Goal: Information Seeking & Learning: Understand process/instructions

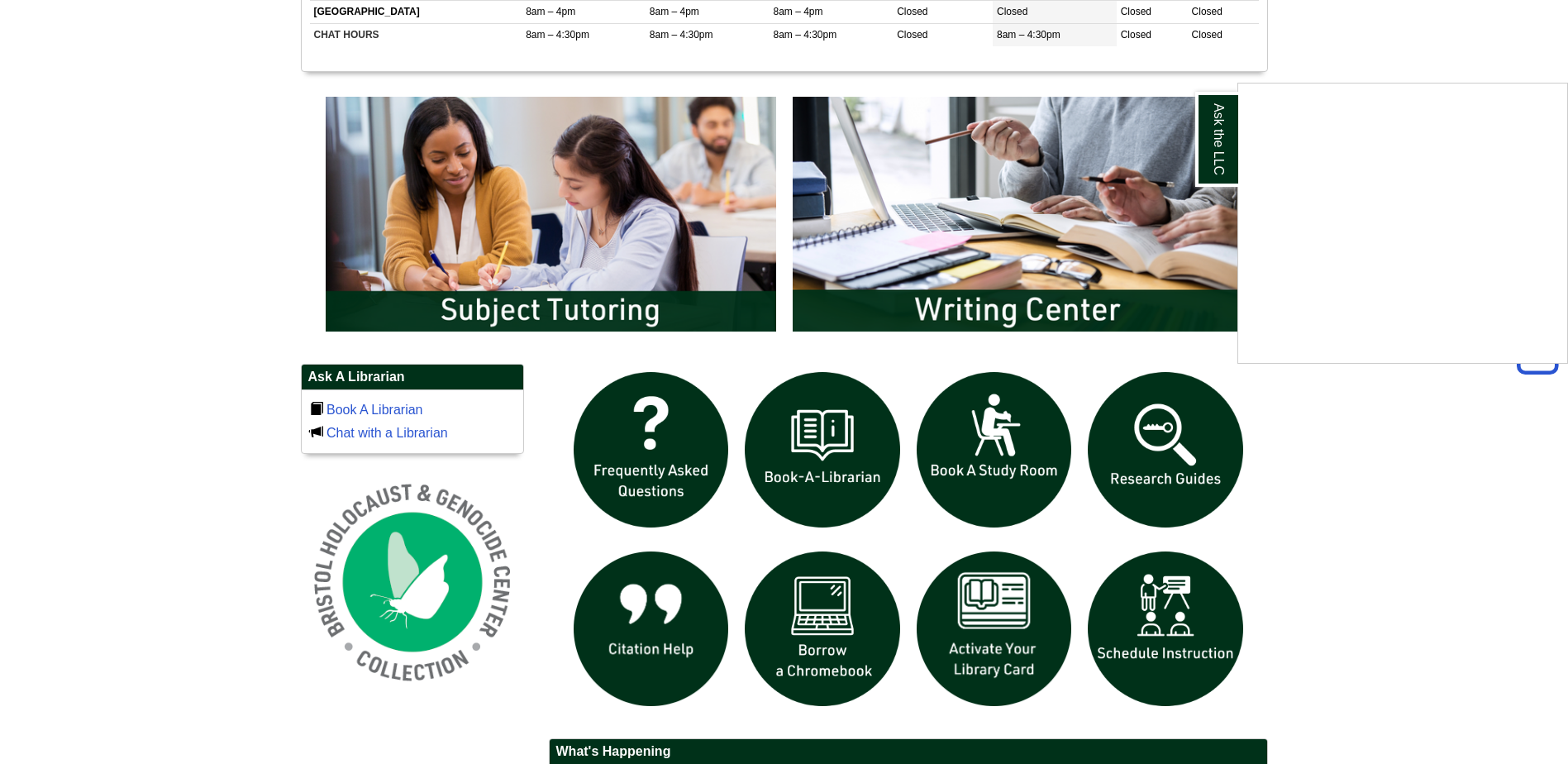
scroll to position [884, 0]
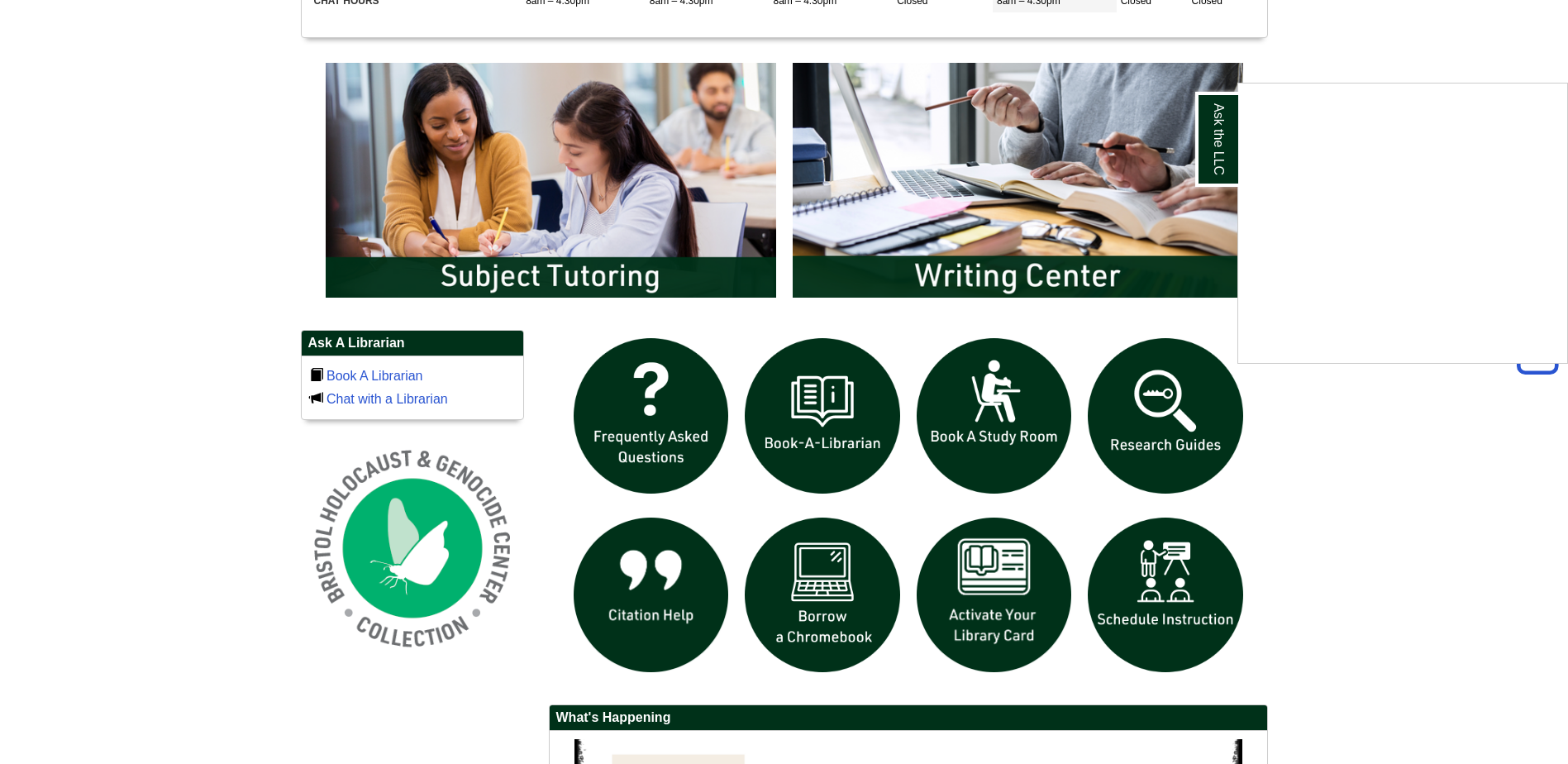
click at [996, 590] on div "Ask the LLC" at bounding box center [784, 382] width 1568 height 764
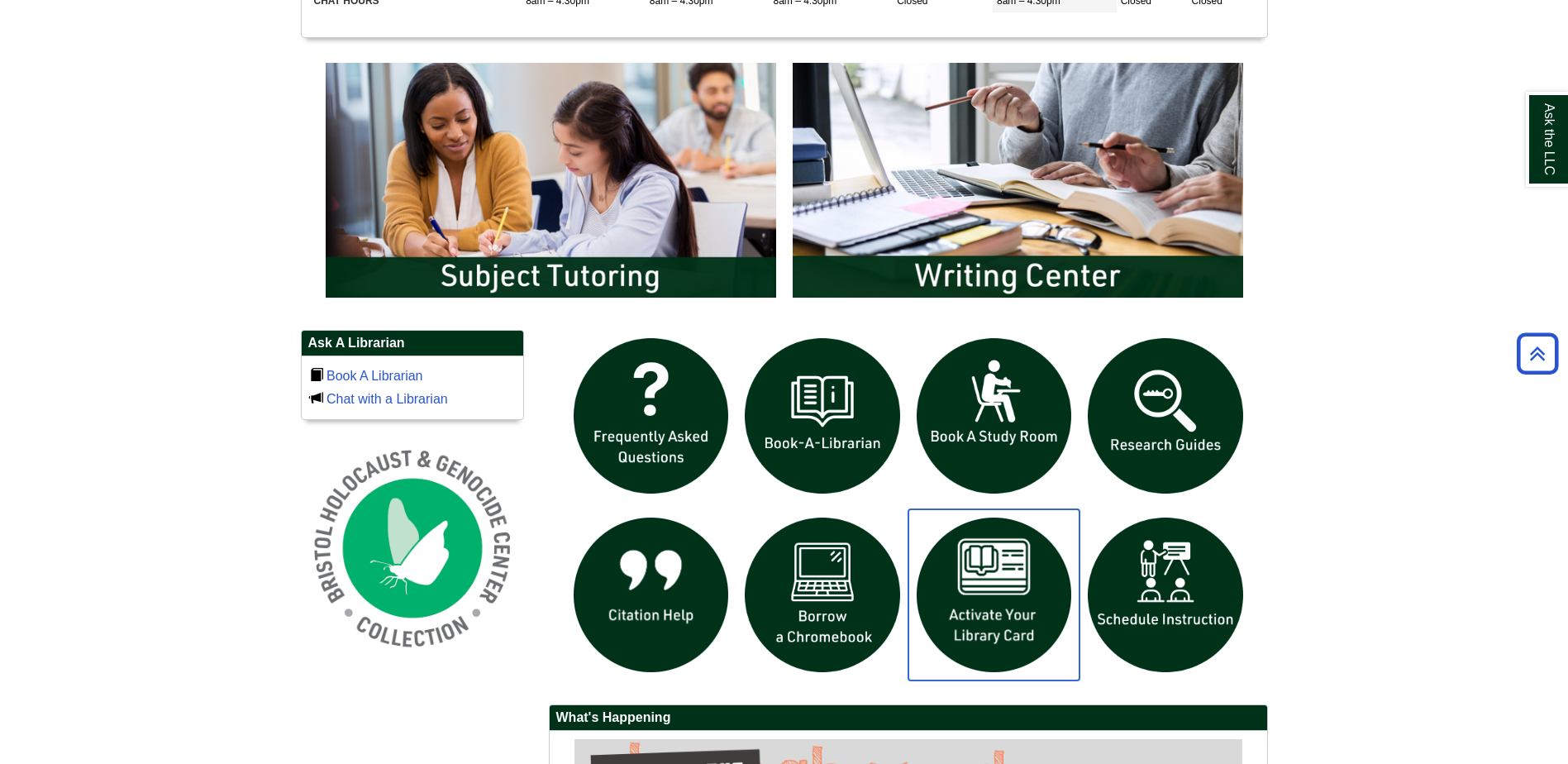
click at [994, 590] on img "slideshow" at bounding box center [993, 595] width 172 height 172
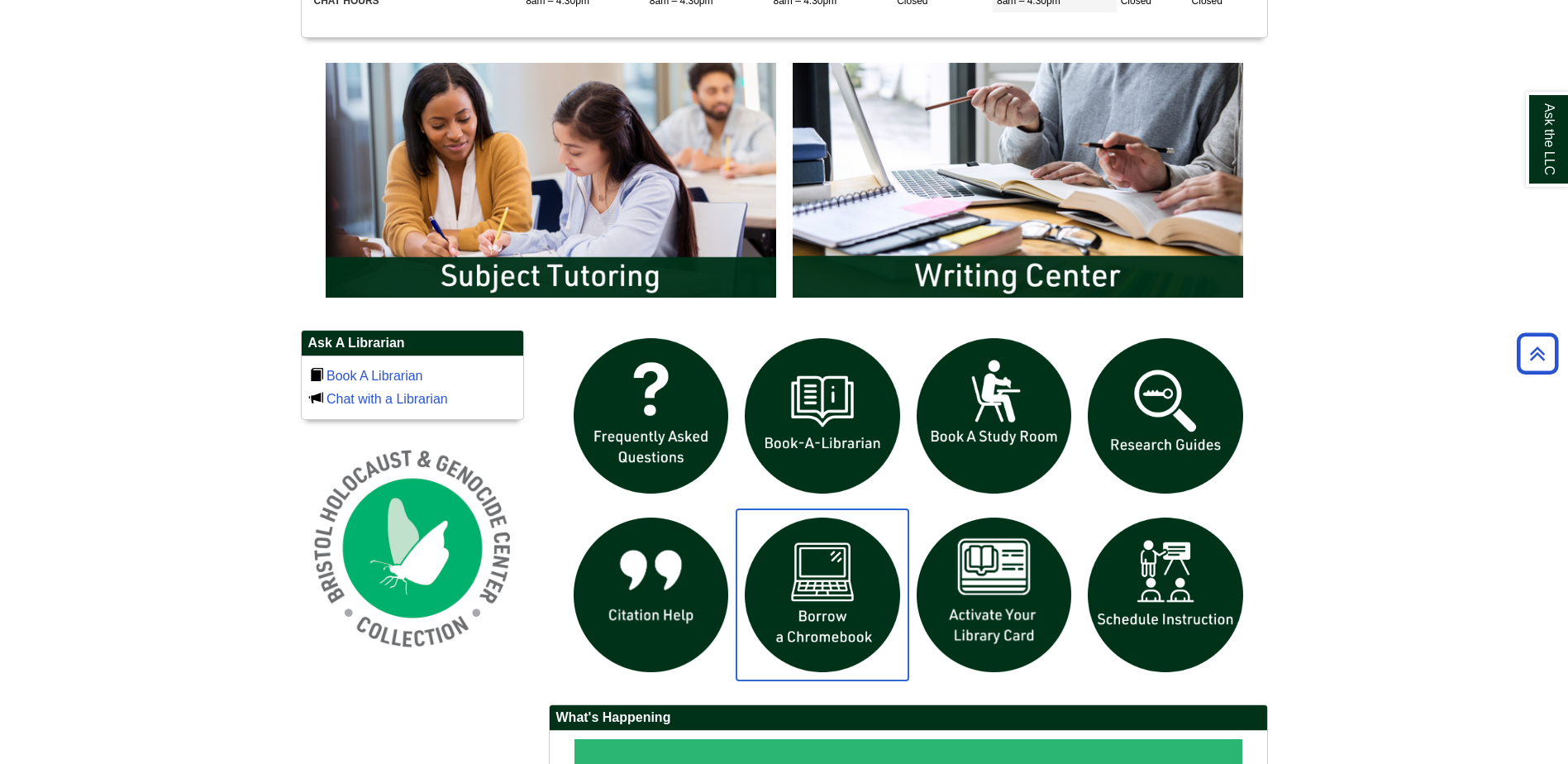
click at [810, 578] on img "slideshow" at bounding box center [822, 595] width 172 height 172
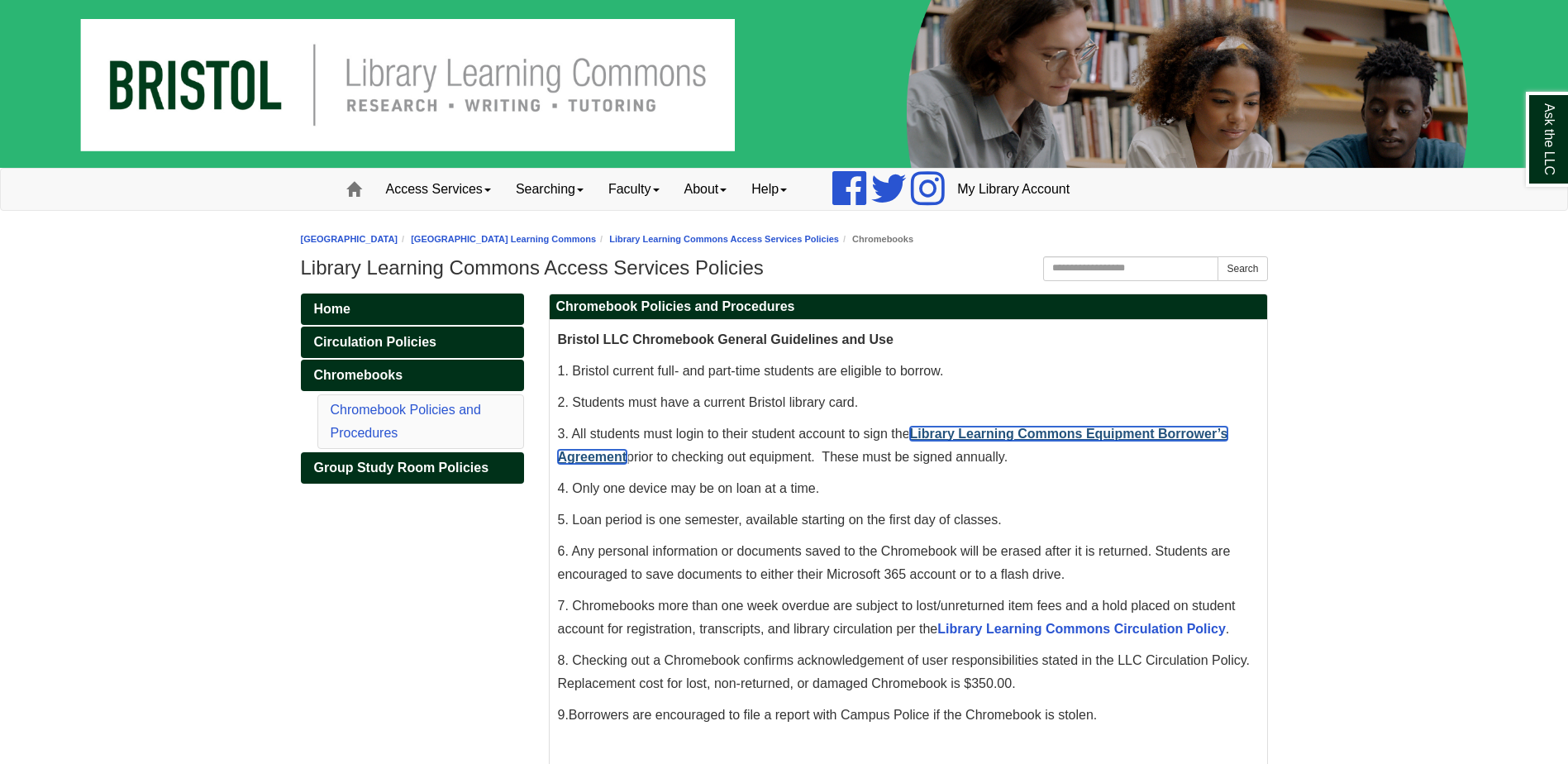
click at [1068, 432] on link "Library Learning Commons Equipment Borrower’s Agreement" at bounding box center [892, 445] width 670 height 37
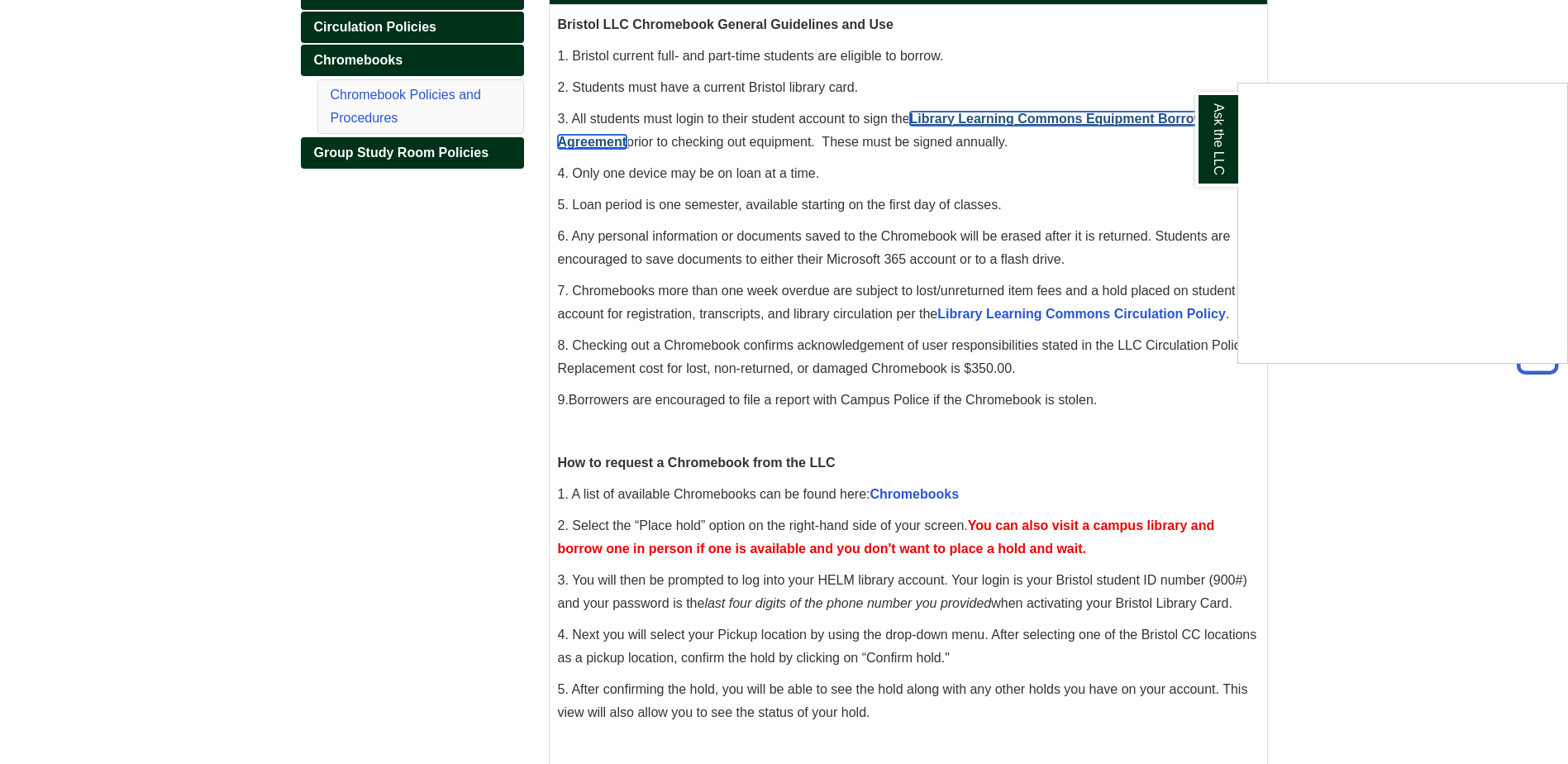
scroll to position [327, 0]
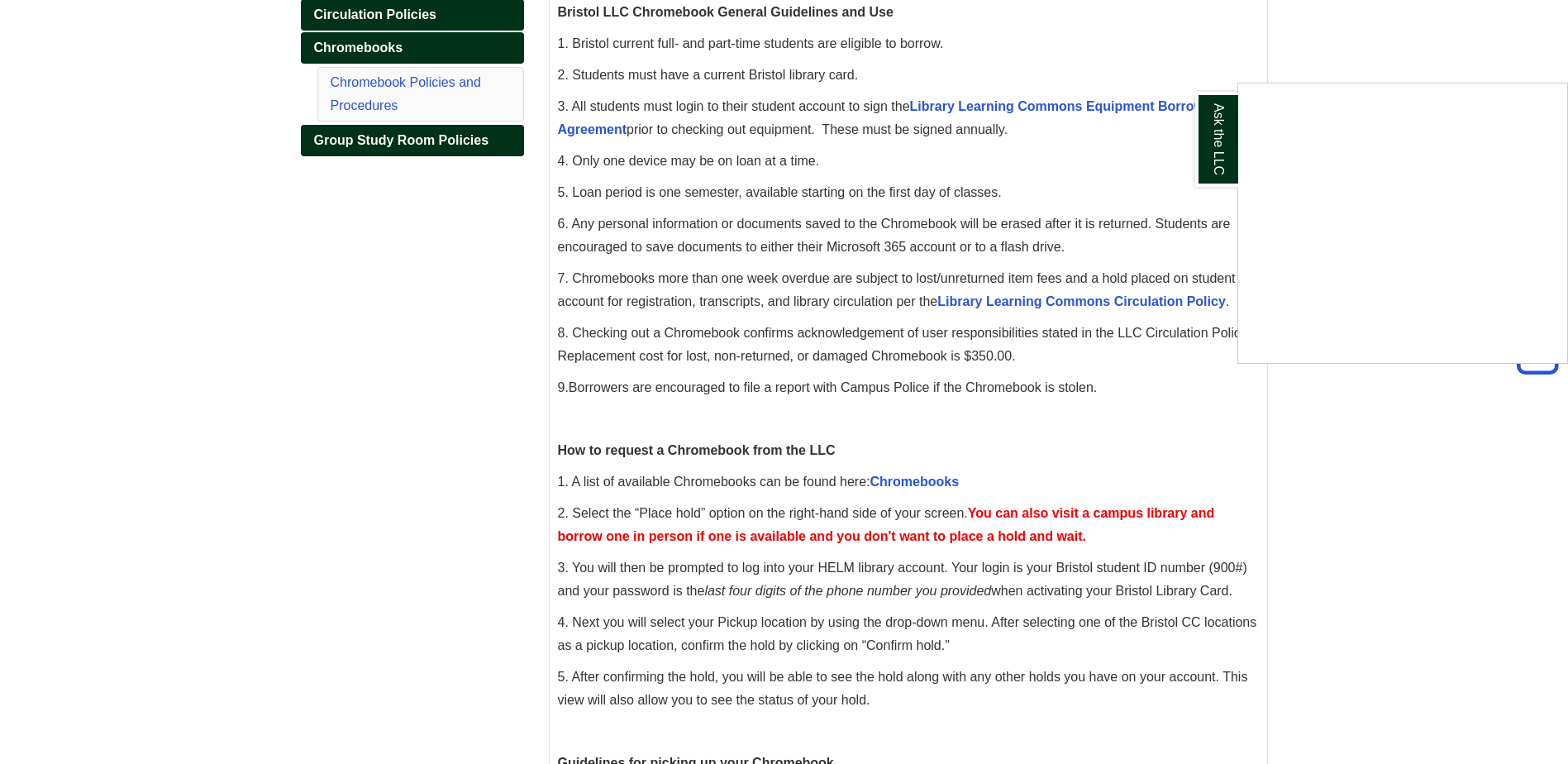
click at [923, 477] on div "Ask the LLC" at bounding box center [784, 382] width 1568 height 764
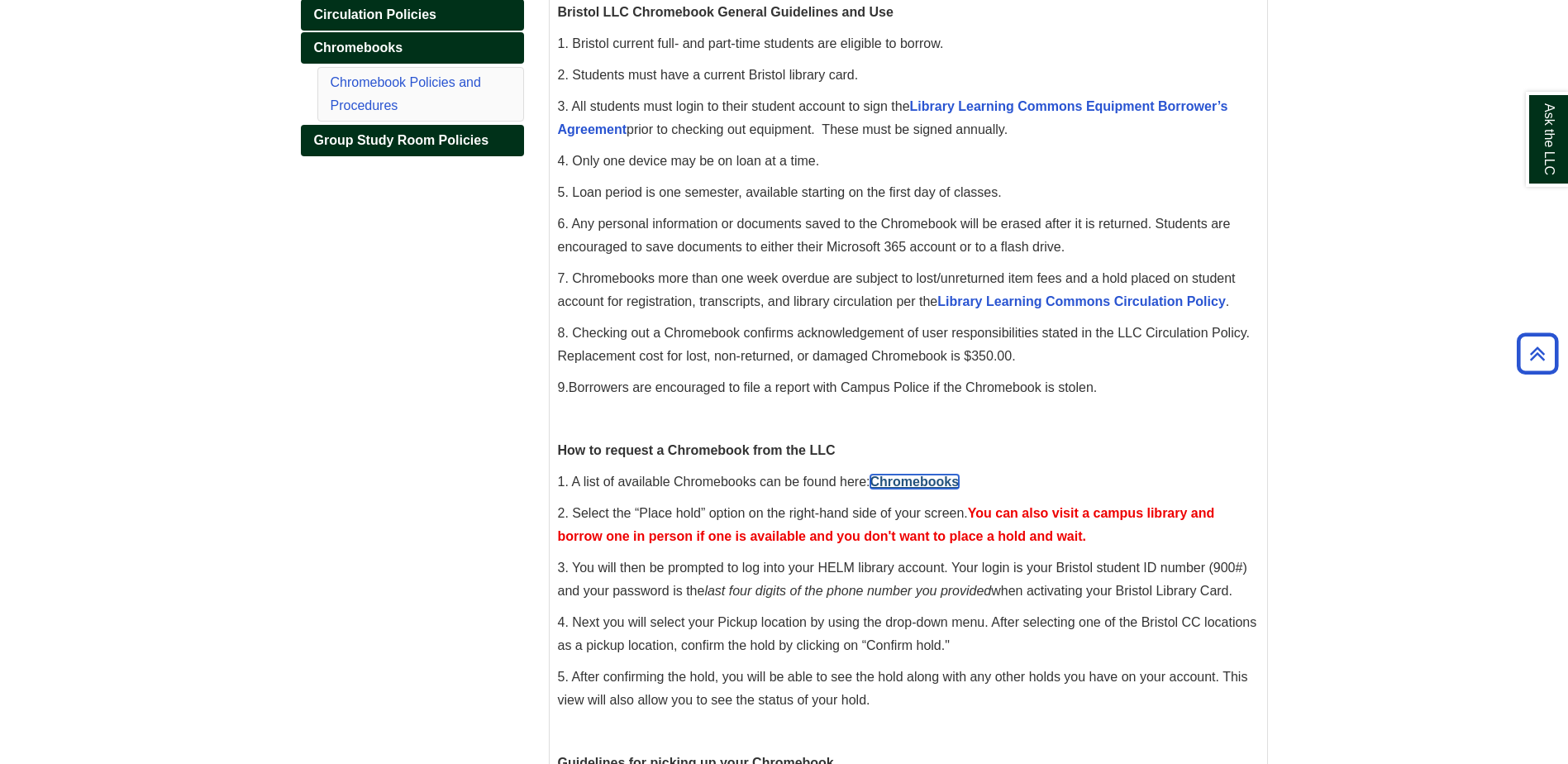
click at [923, 477] on link "Chromebooks" at bounding box center [914, 481] width 89 height 14
